Goal: Information Seeking & Learning: Stay updated

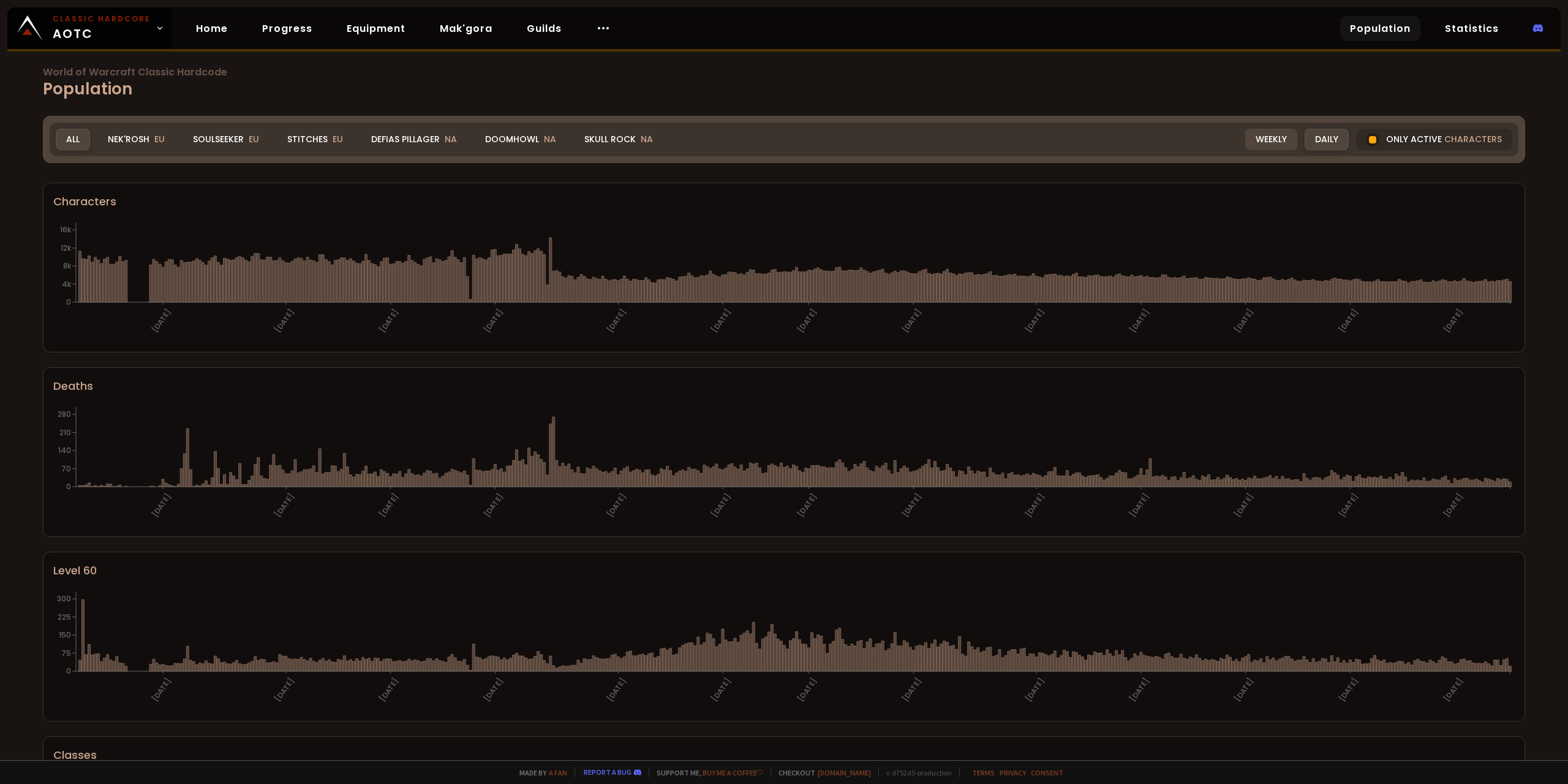
click at [1014, 139] on div "Weekly" at bounding box center [1271, 140] width 52 height 22
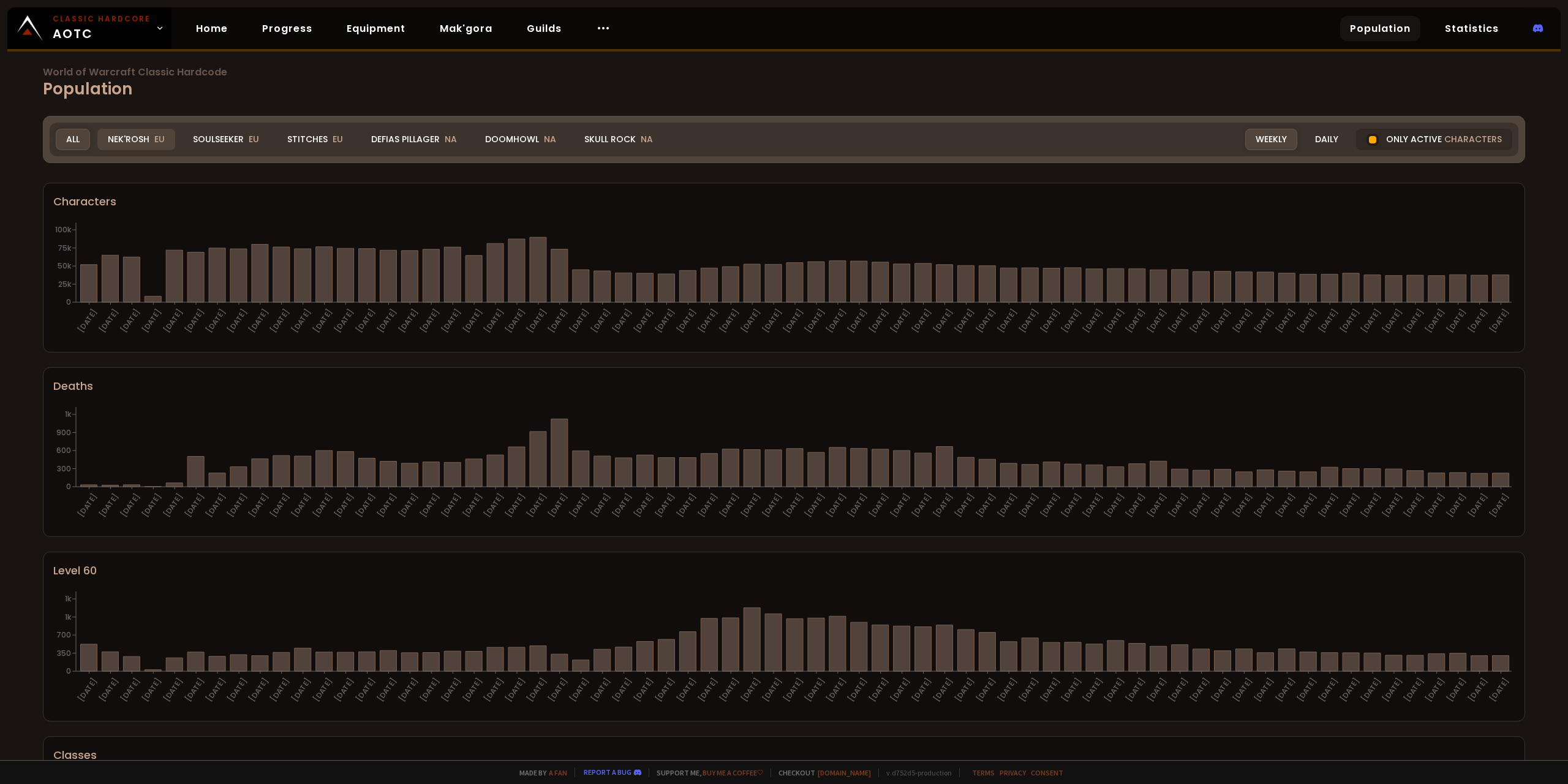
click at [152, 145] on div "Nek'Rosh EU" at bounding box center [135, 140] width 78 height 22
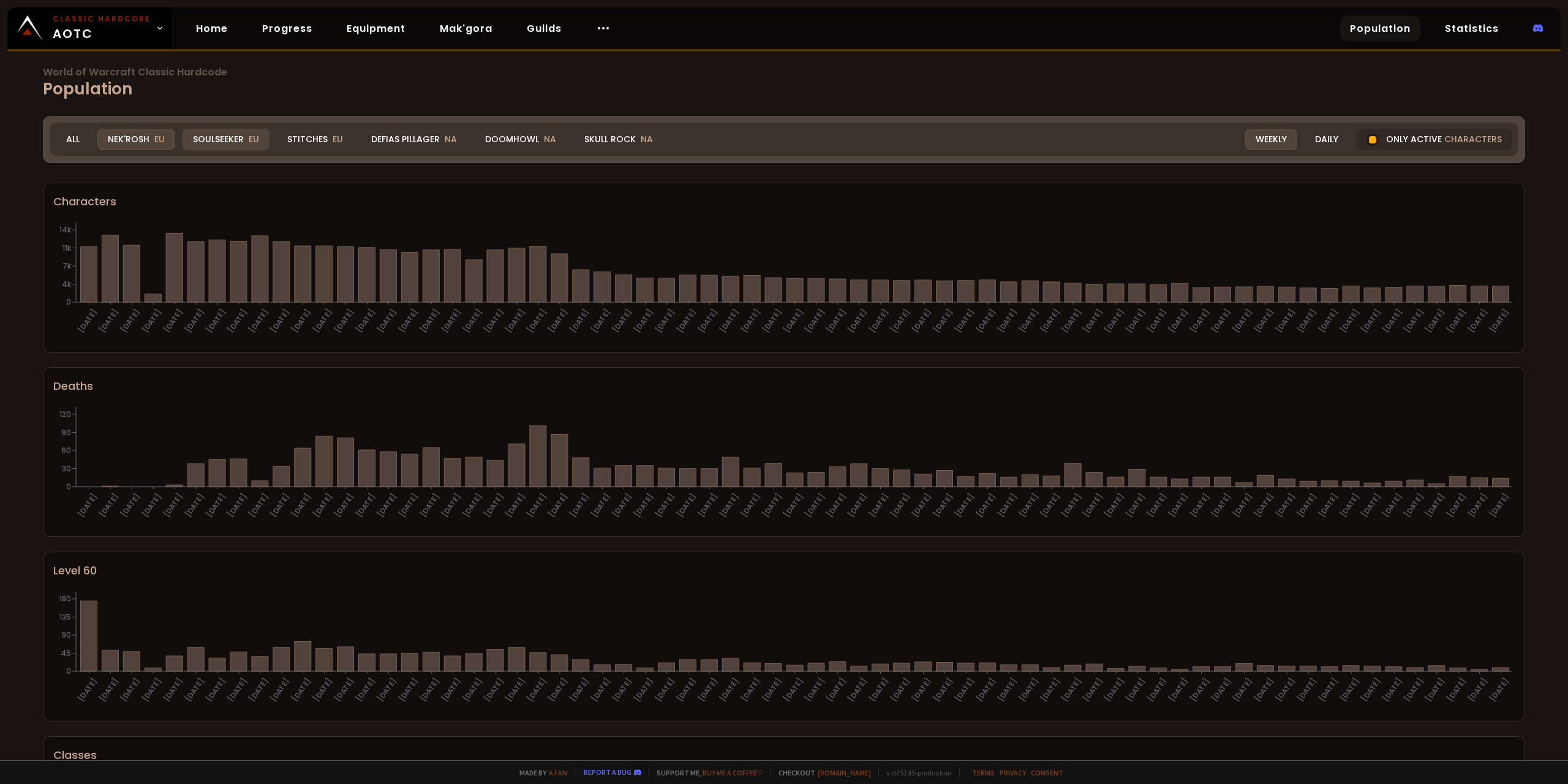
click at [224, 142] on div "Soulseeker EU" at bounding box center [226, 140] width 87 height 22
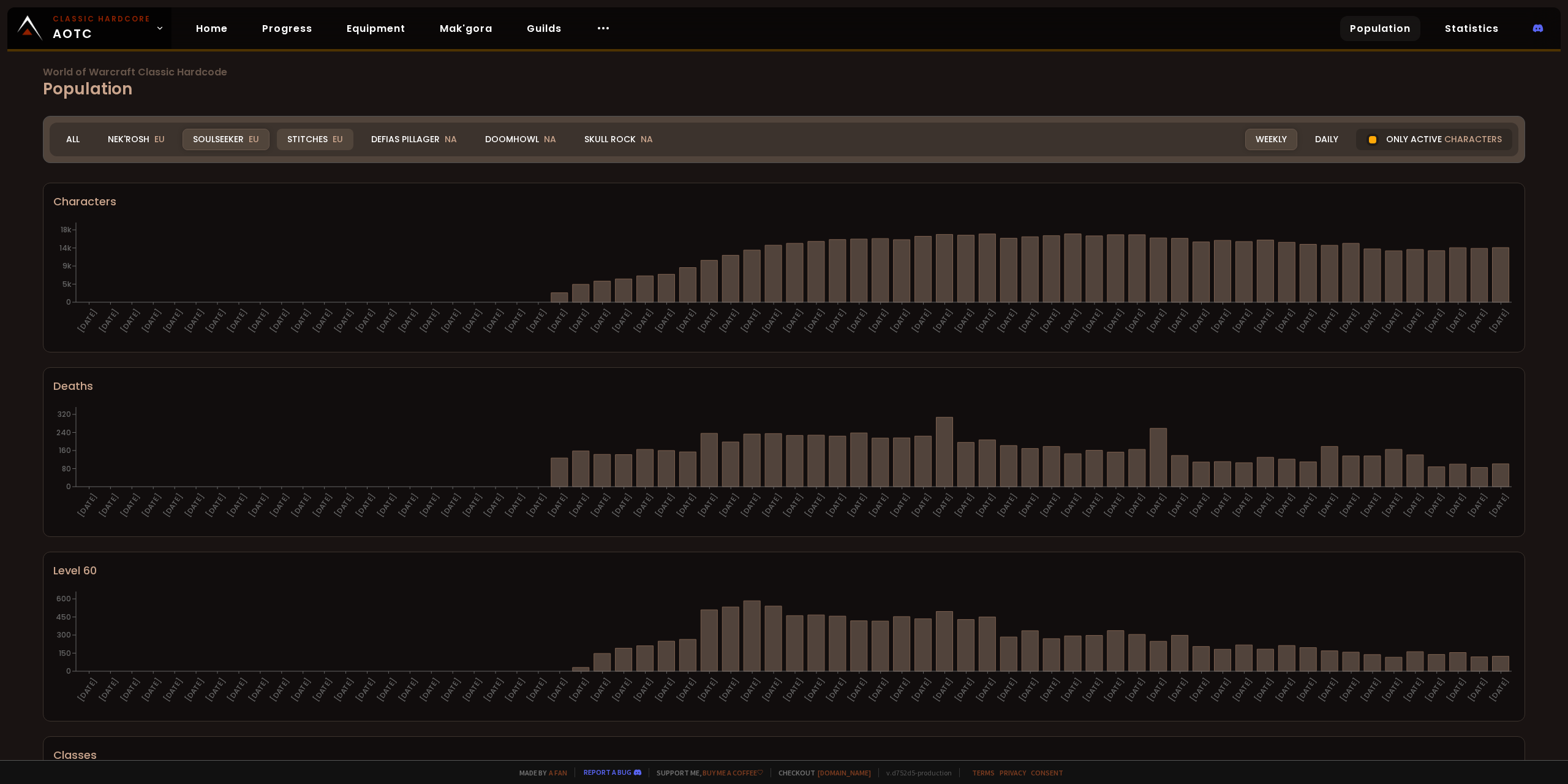
click at [292, 142] on div "Stitches EU" at bounding box center [315, 140] width 77 height 22
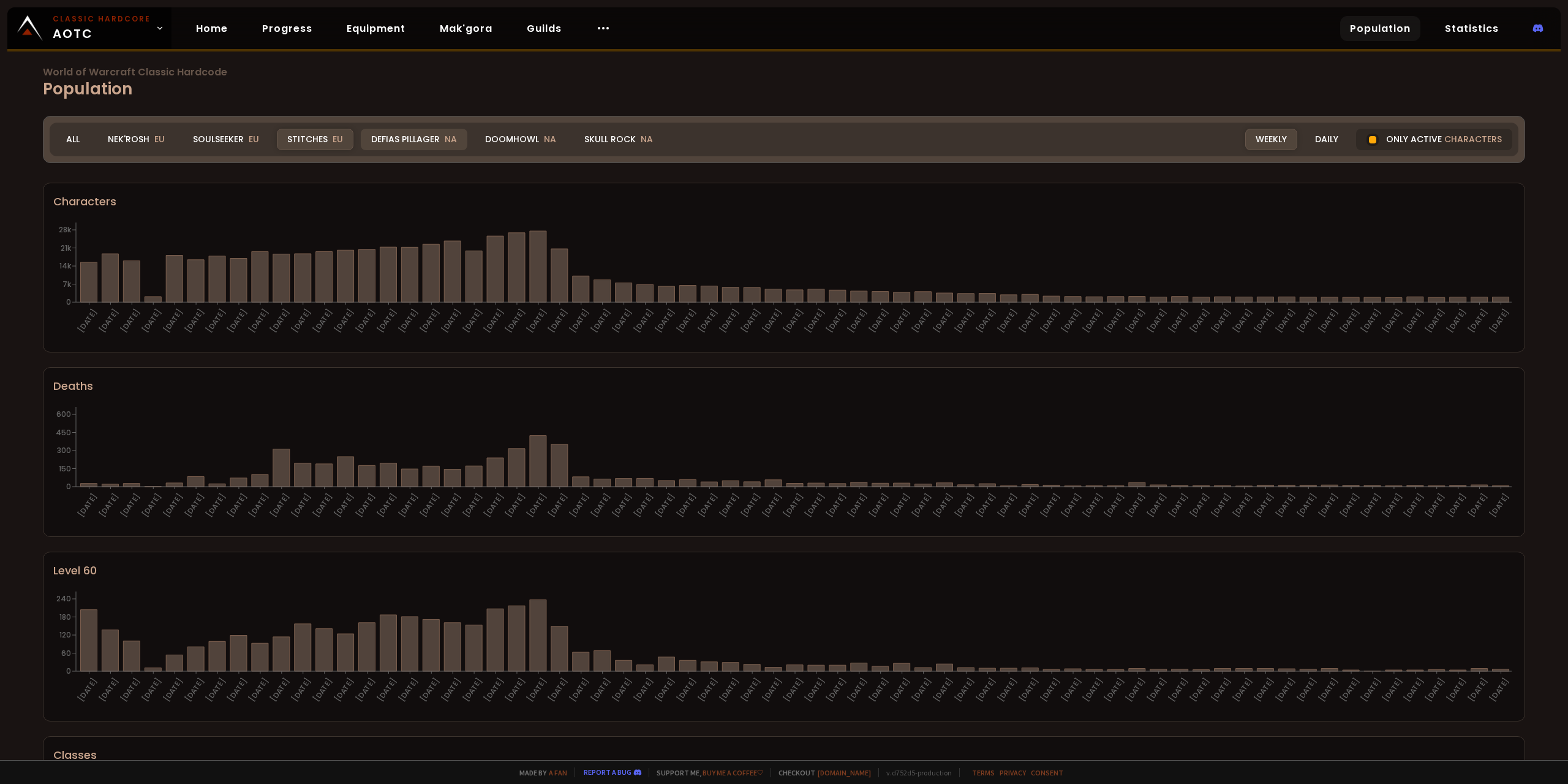
click at [405, 140] on div "Defias Pillager NA" at bounding box center [413, 140] width 107 height 22
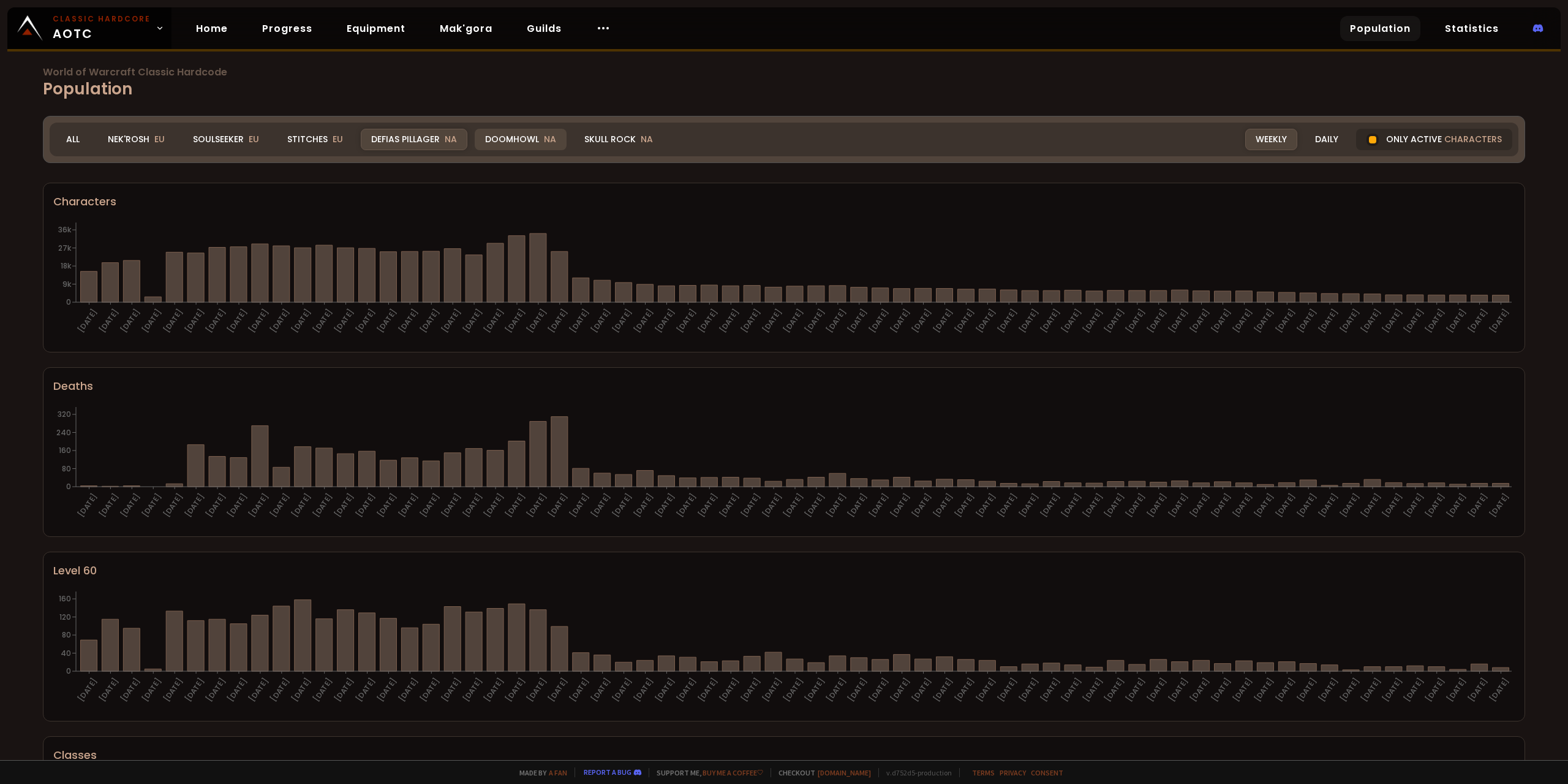
click at [491, 138] on div "Doomhowl NA" at bounding box center [520, 140] width 92 height 22
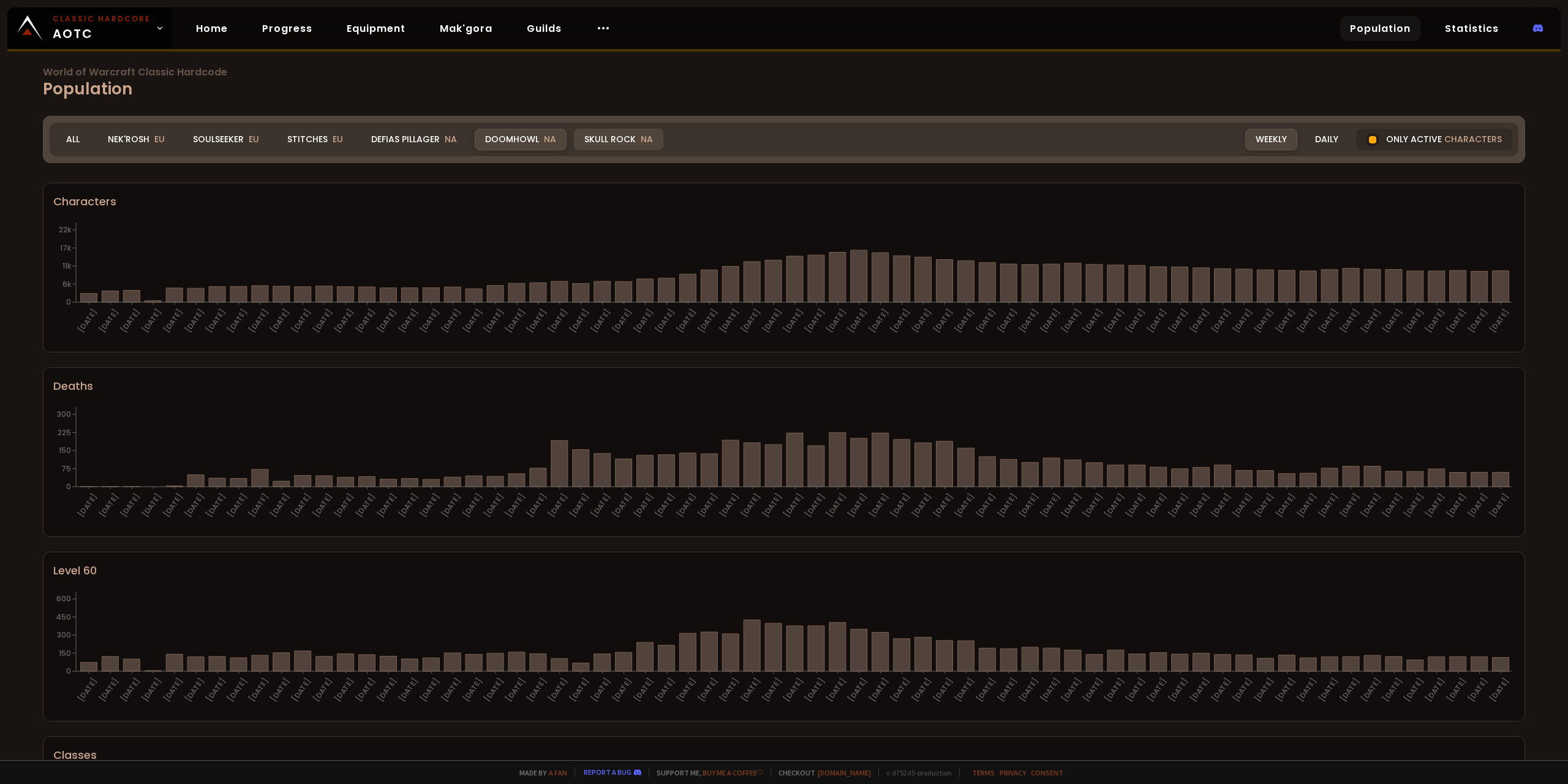
click at [613, 145] on div "Skull Rock NA" at bounding box center [618, 140] width 89 height 22
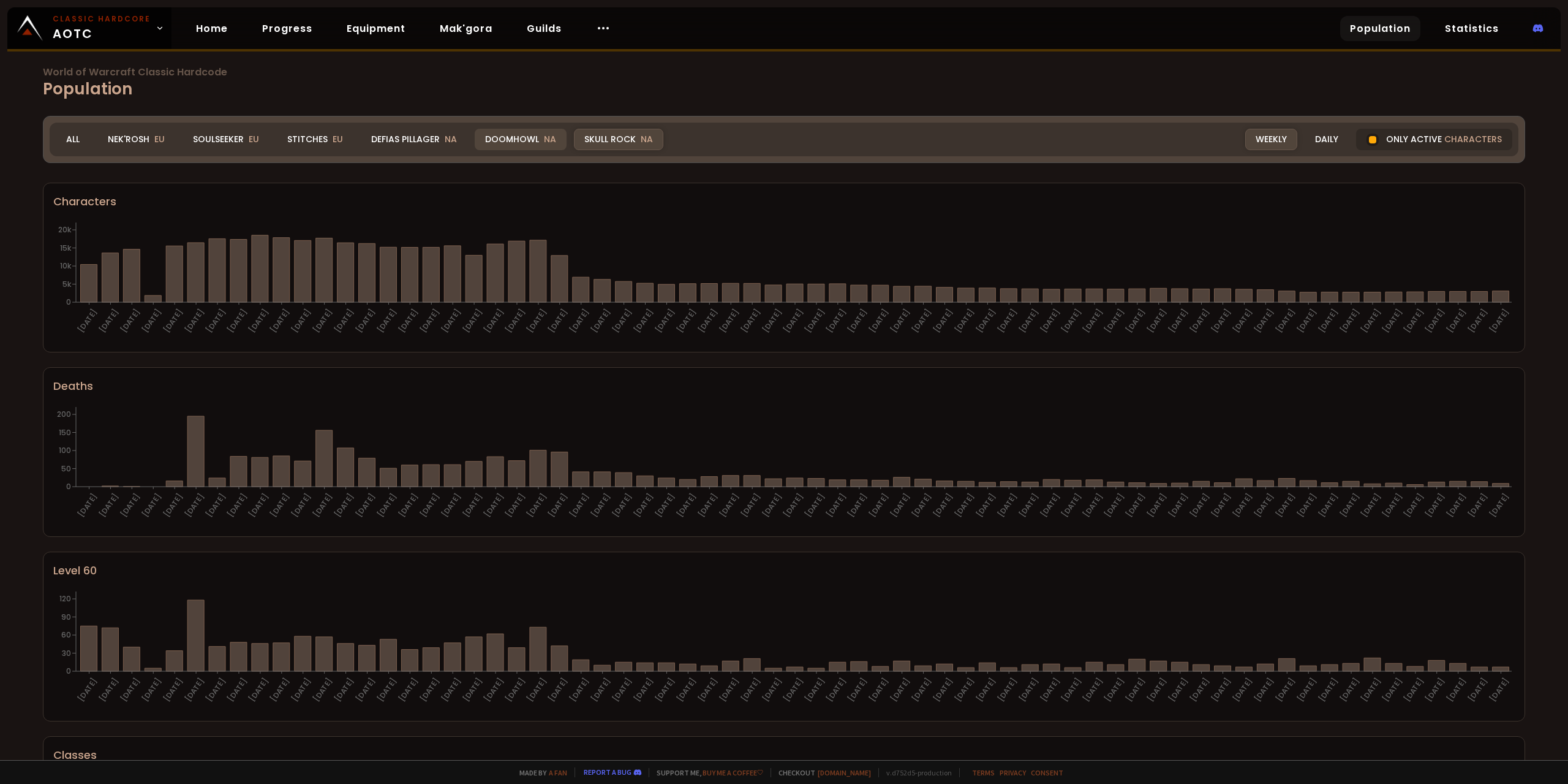
click at [513, 140] on div "Doomhowl NA" at bounding box center [520, 140] width 92 height 22
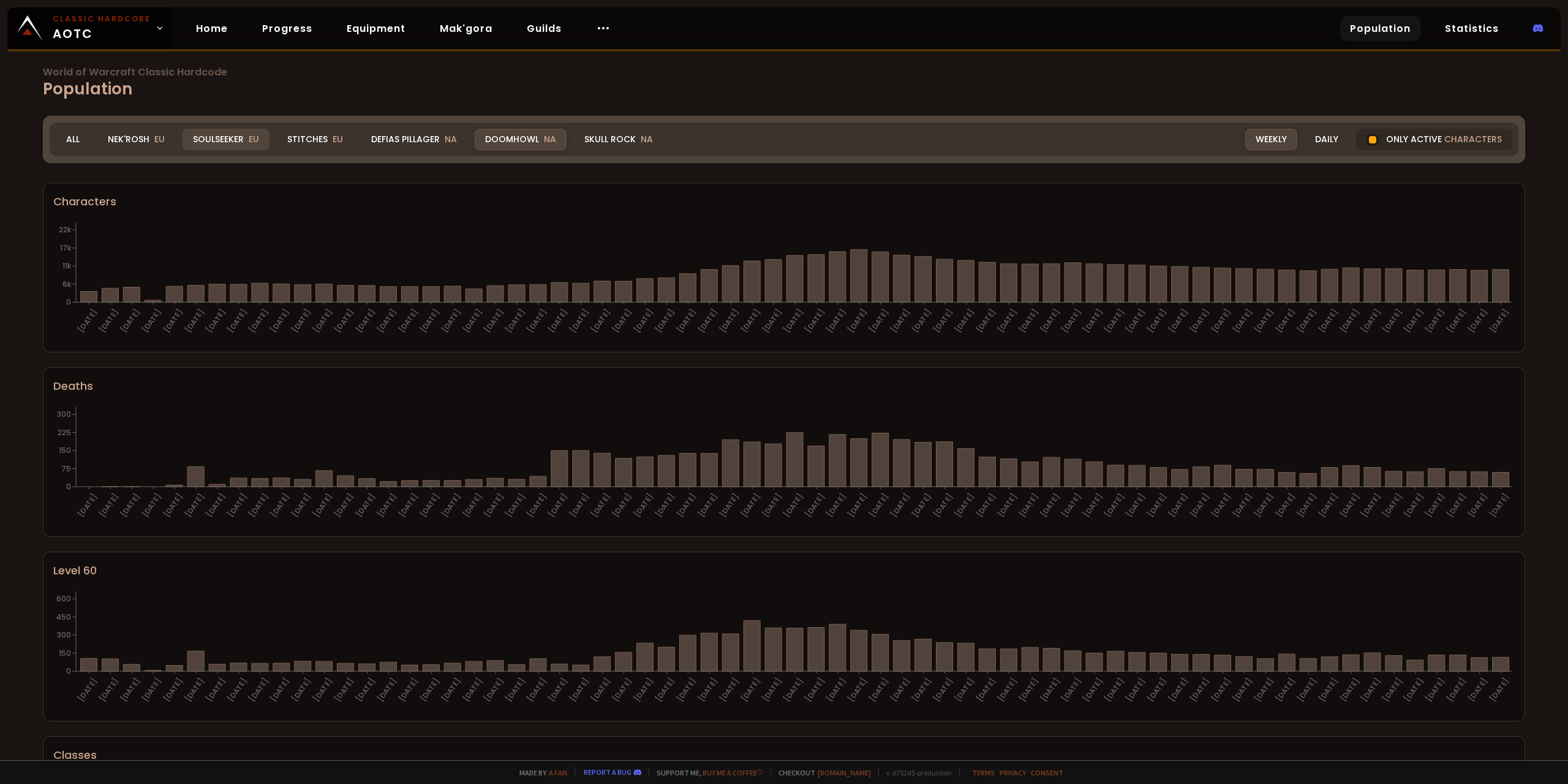
click at [229, 140] on div "Soulseeker EU" at bounding box center [226, 140] width 87 height 22
